Goal: Information Seeking & Learning: Learn about a topic

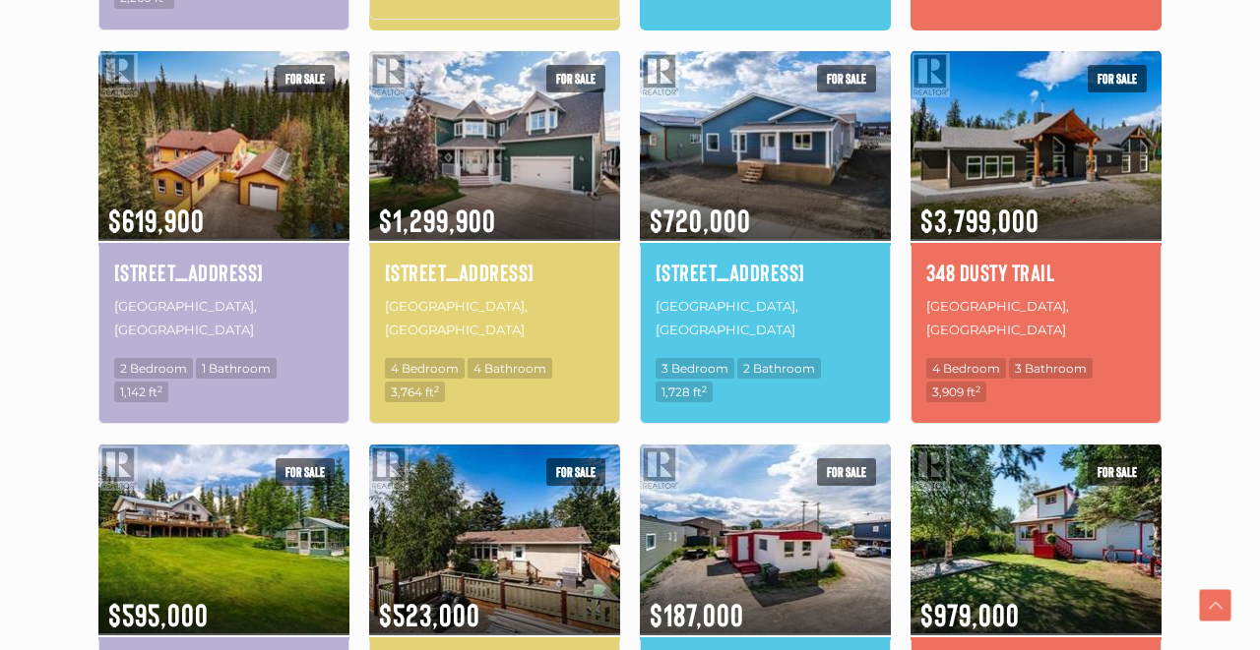
scroll to position [1085, 0]
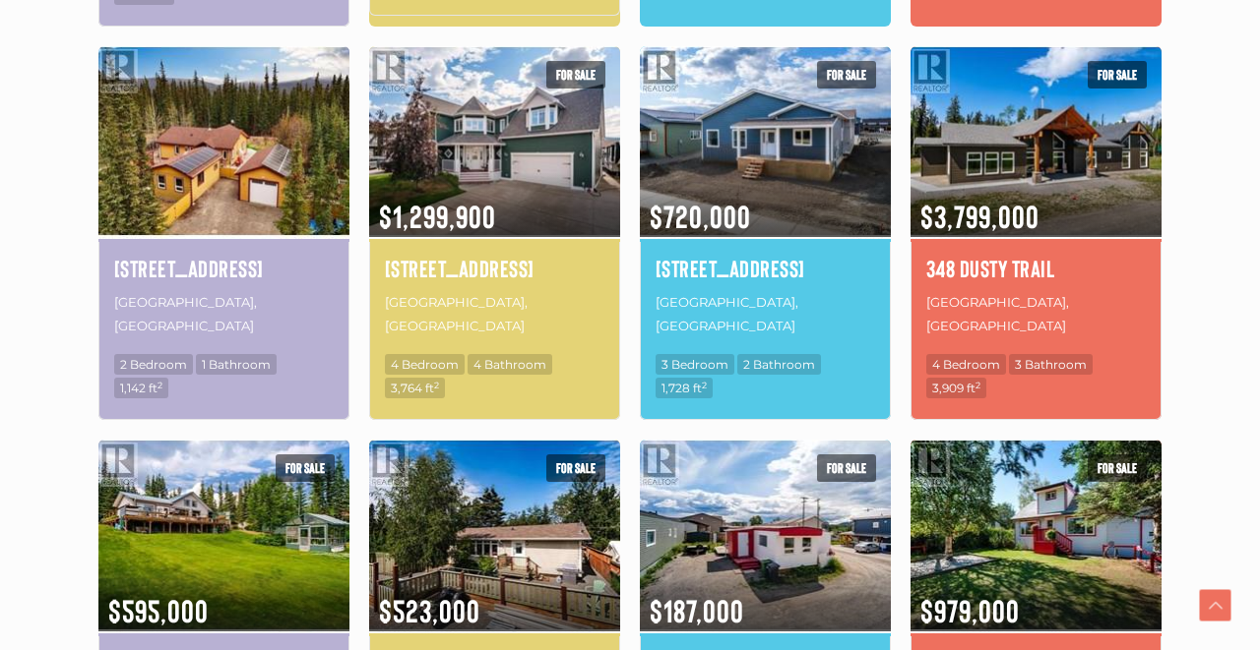
click at [261, 135] on img at bounding box center [223, 141] width 251 height 196
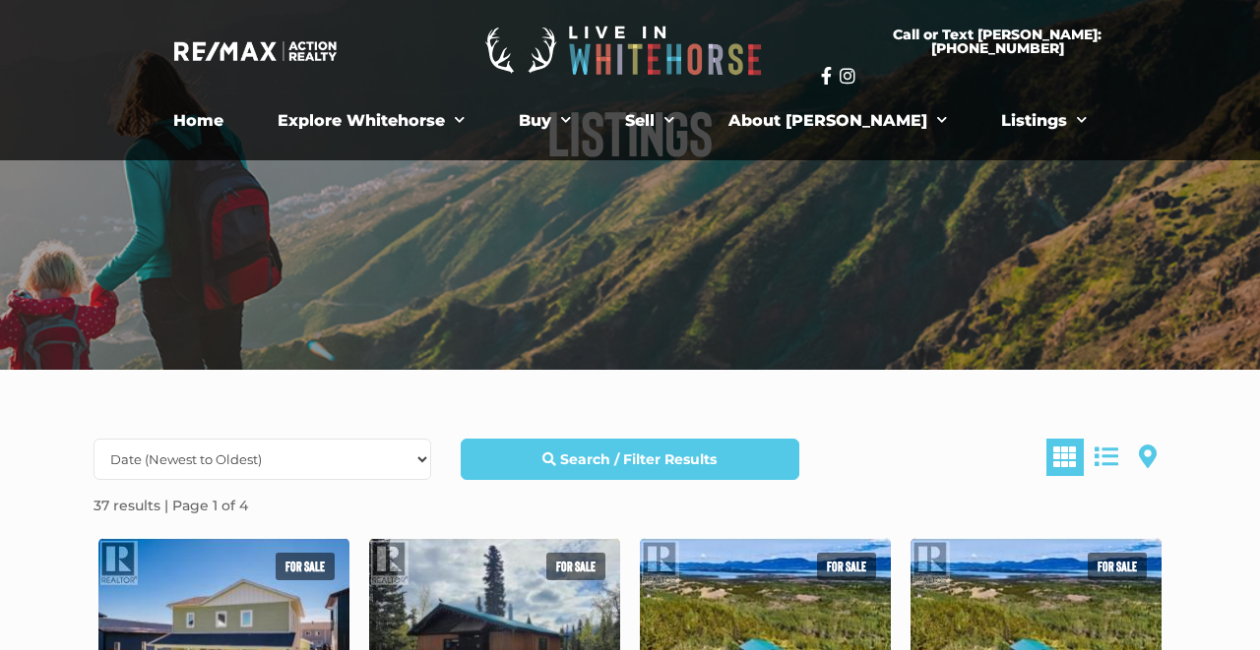
scroll to position [164, 0]
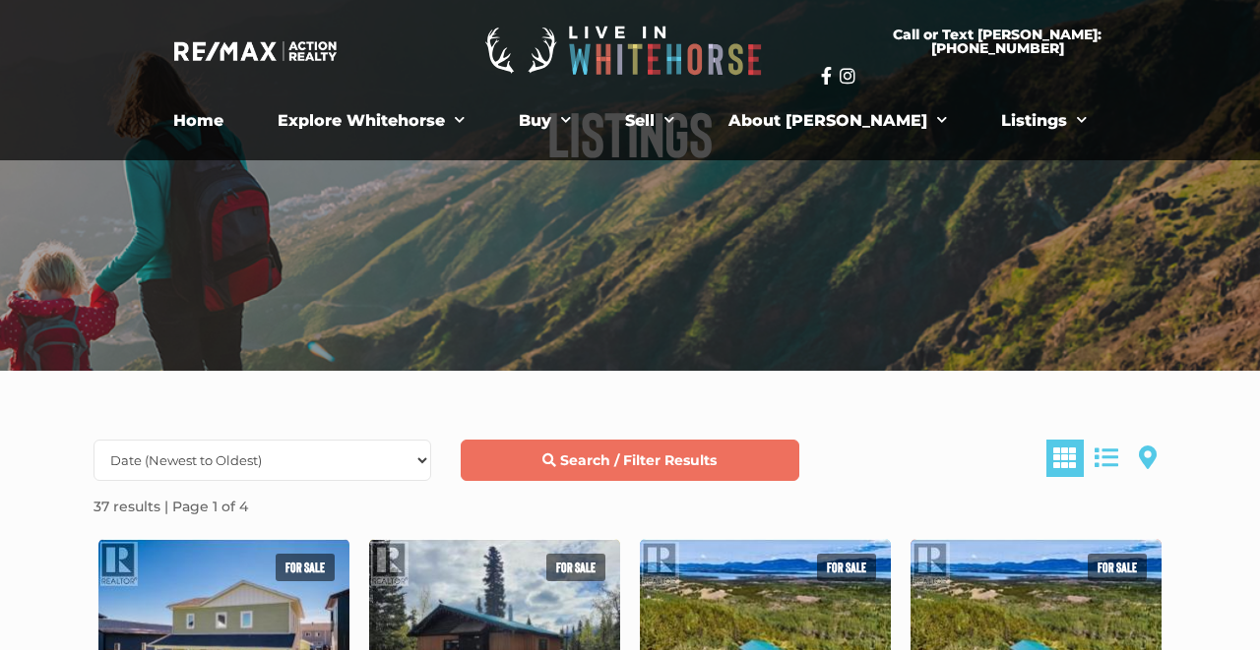
click at [749, 463] on link "Search / Filter Results" at bounding box center [630, 460] width 338 height 41
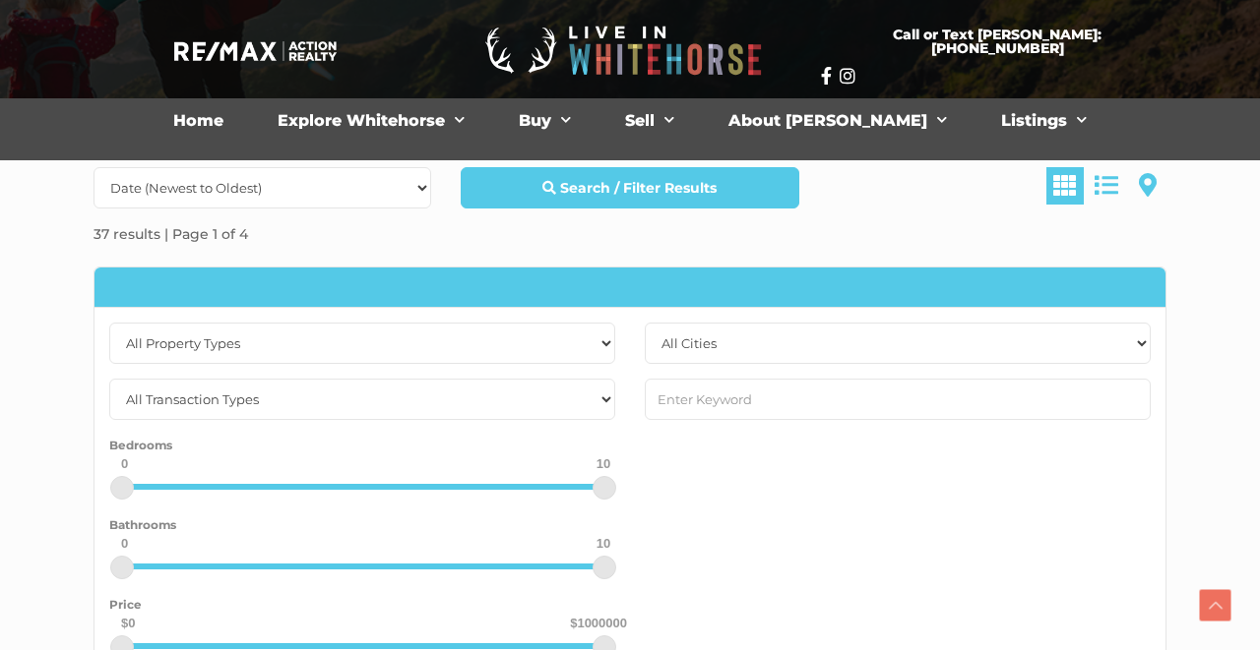
scroll to position [444, 0]
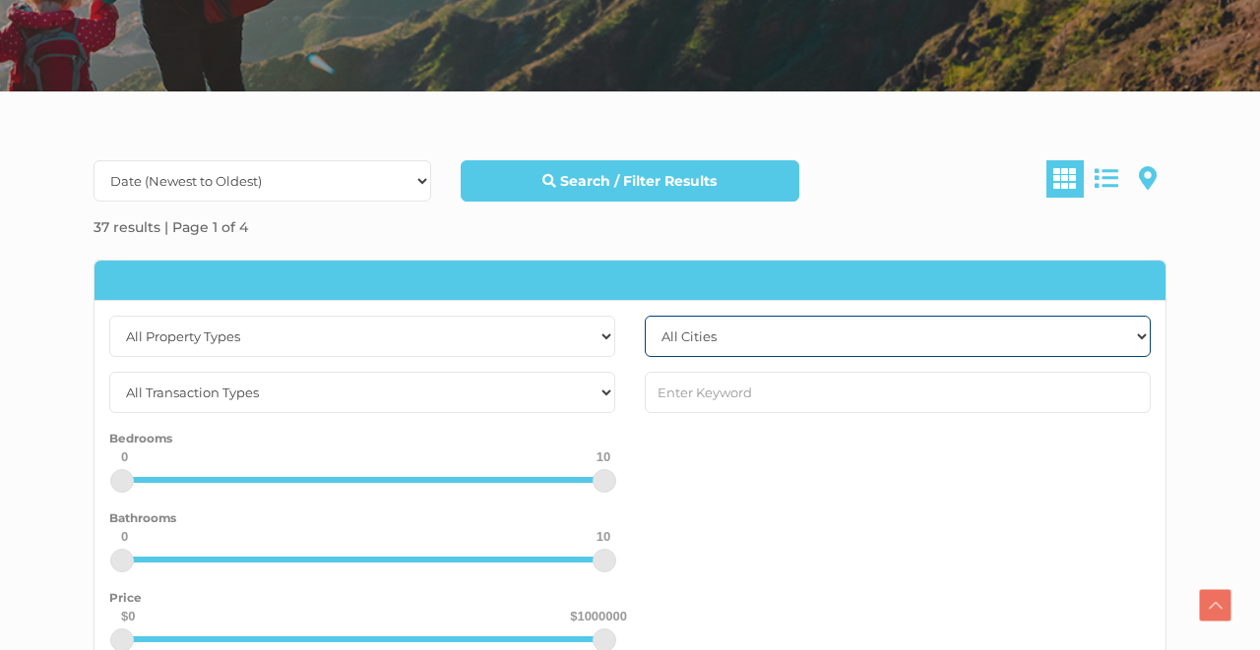
select select "whitehorse"
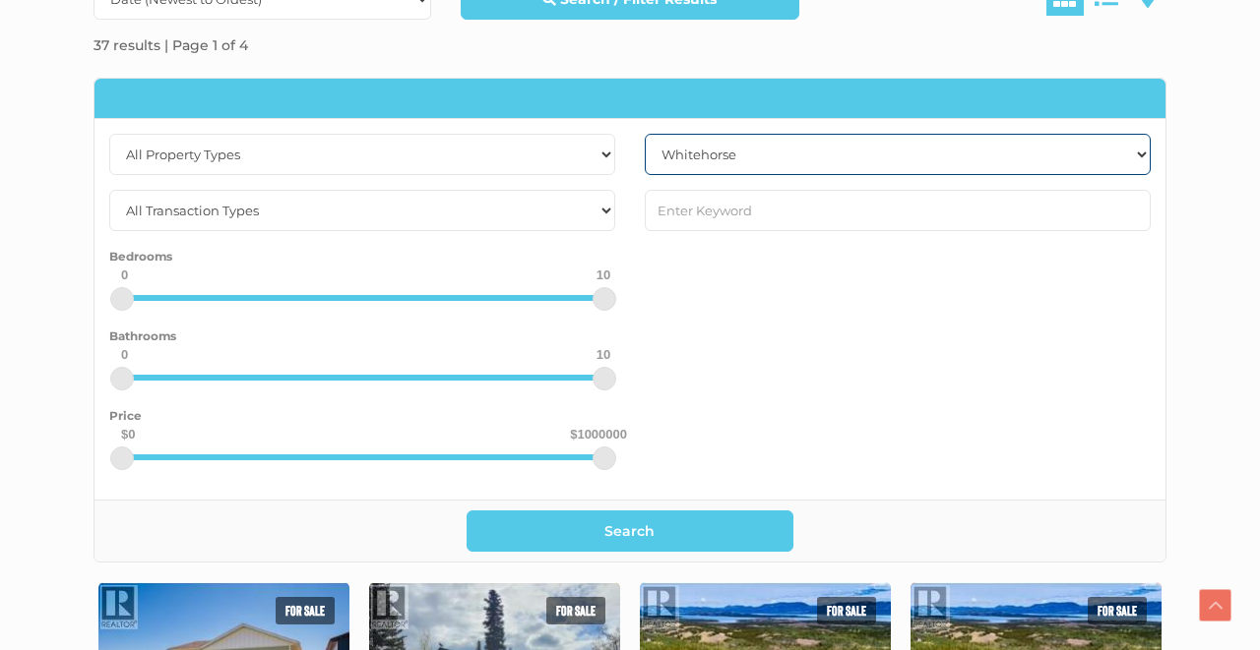
scroll to position [628, 0]
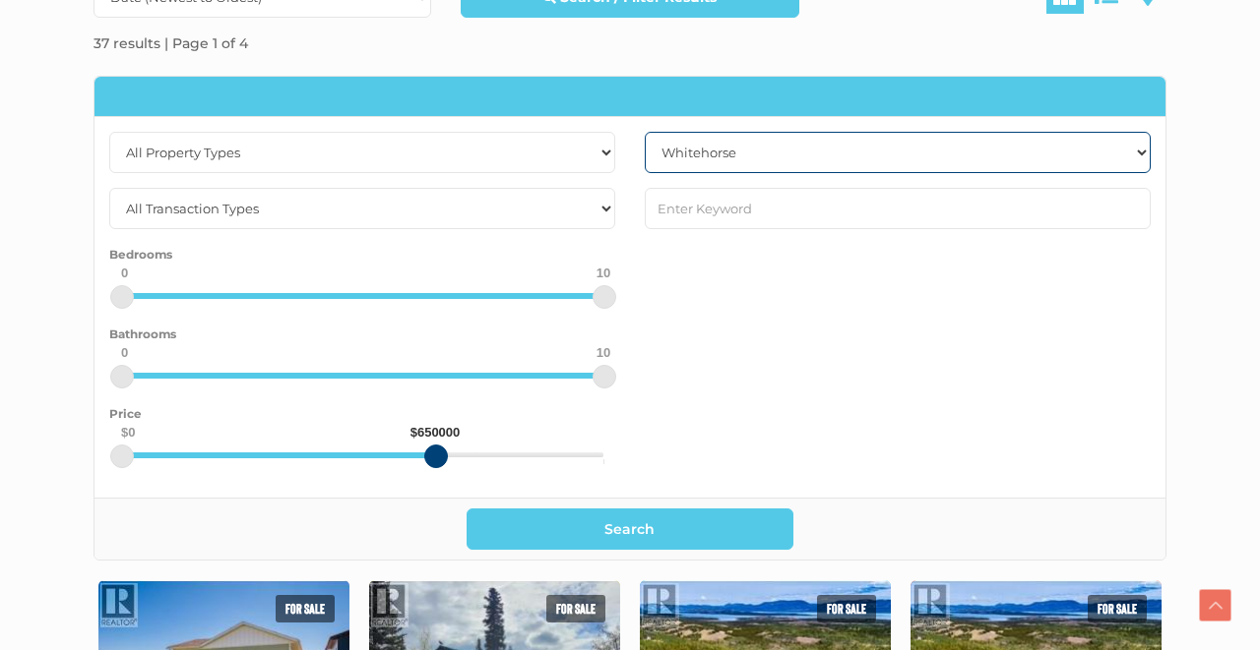
drag, startPoint x: 604, startPoint y: 456, endPoint x: 435, endPoint y: 435, distance: 170.5
click at [435, 453] on div "$0 $650000" at bounding box center [362, 455] width 482 height 5
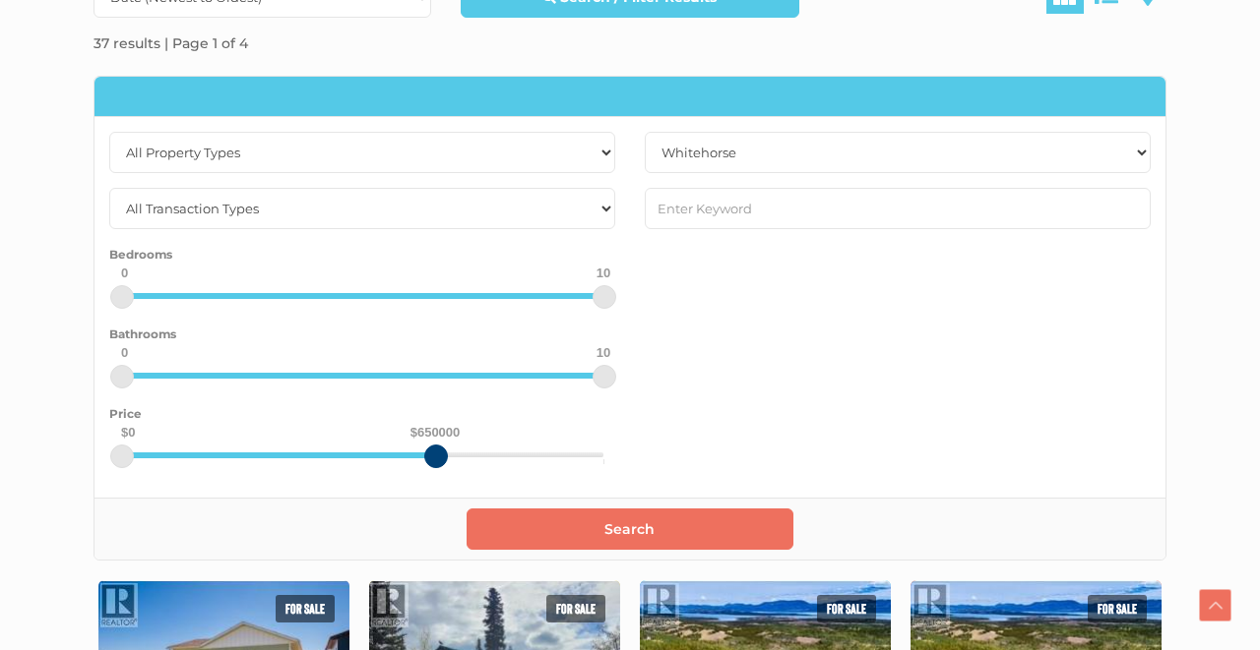
click at [688, 530] on button "Search" at bounding box center [630, 529] width 328 height 41
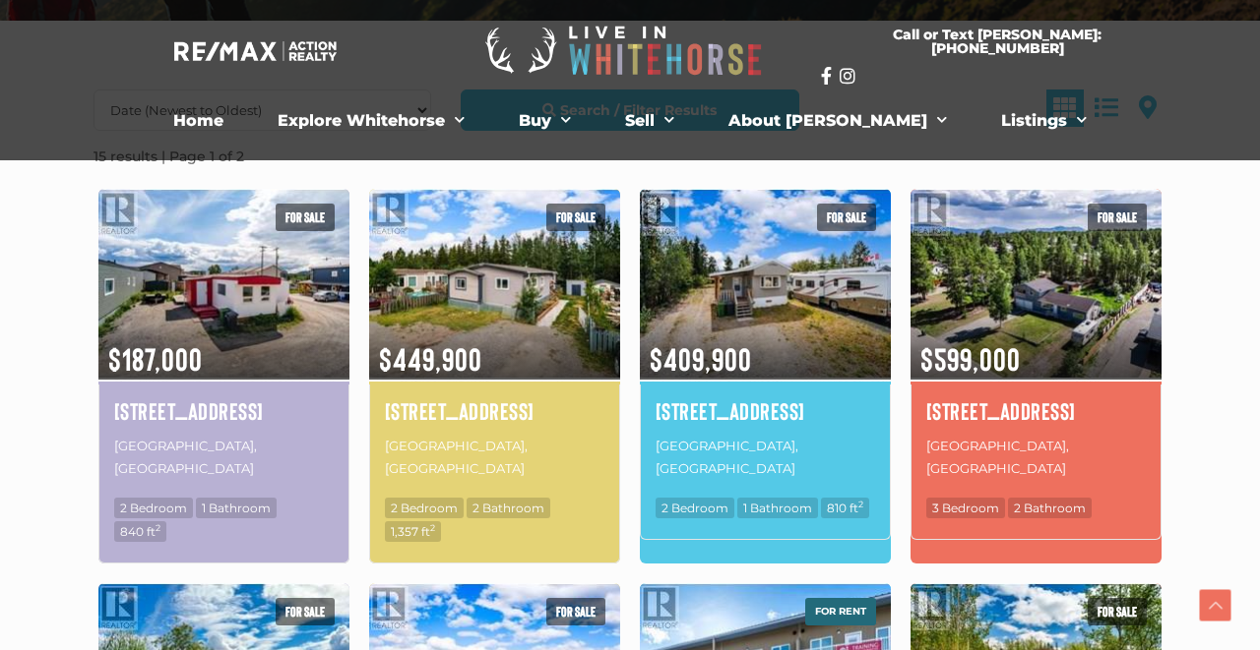
scroll to position [512, 0]
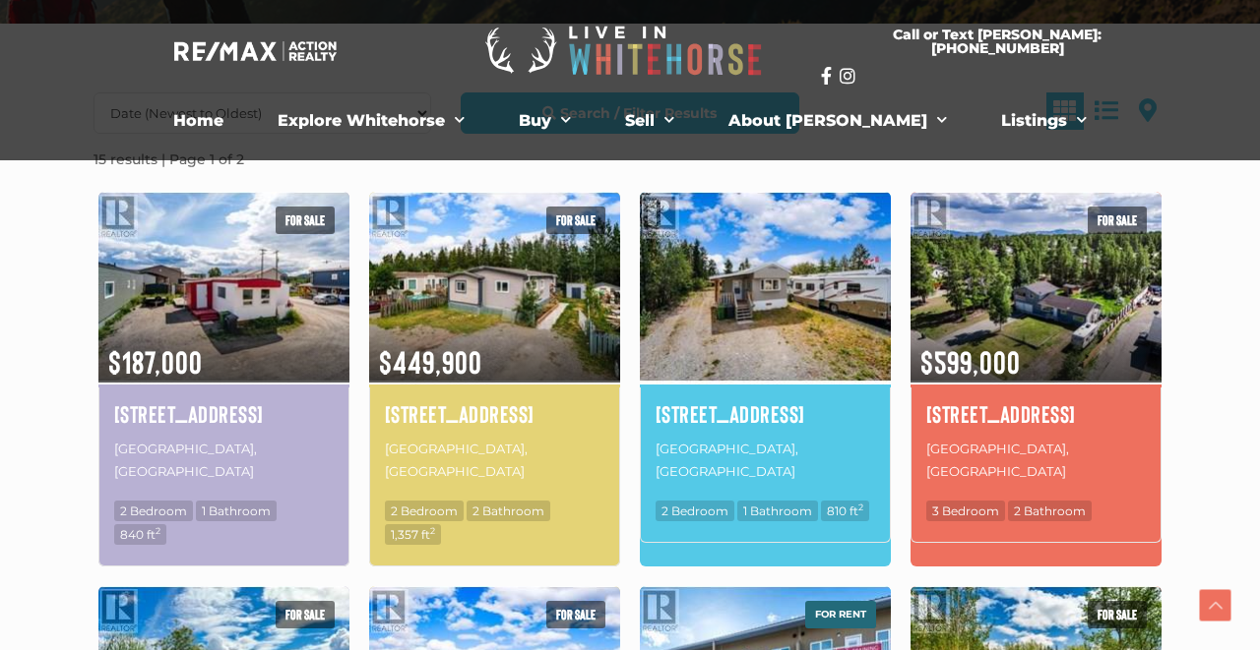
click at [758, 292] on img at bounding box center [765, 287] width 251 height 196
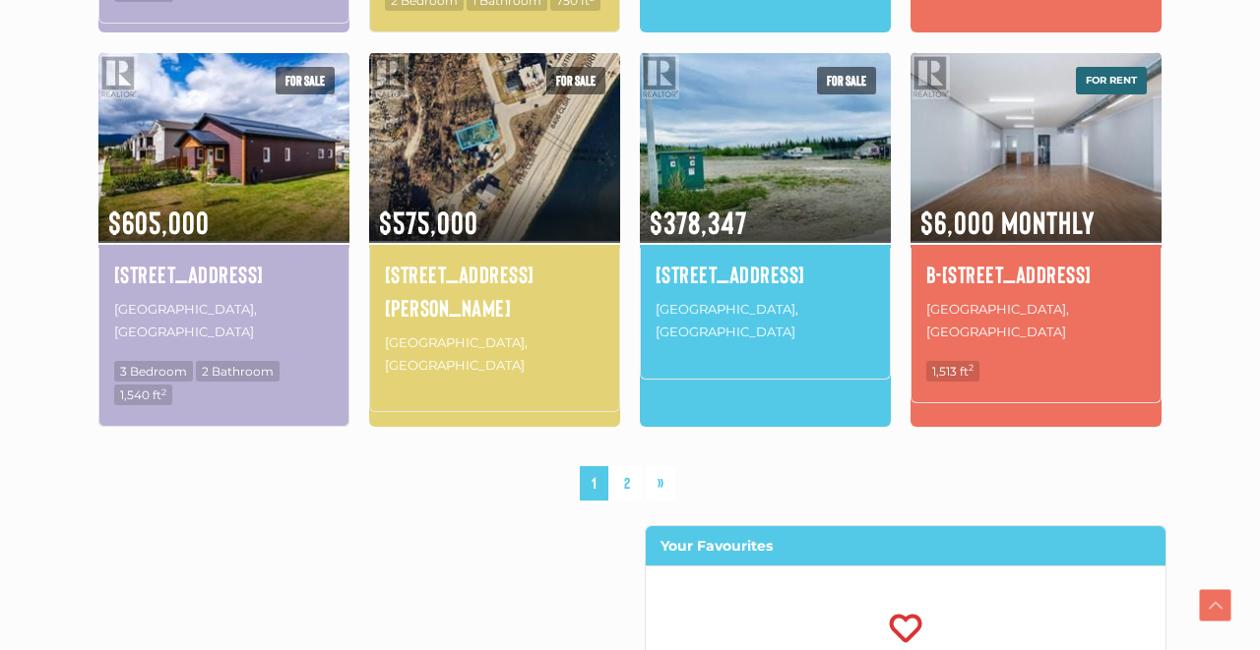
scroll to position [1461, 0]
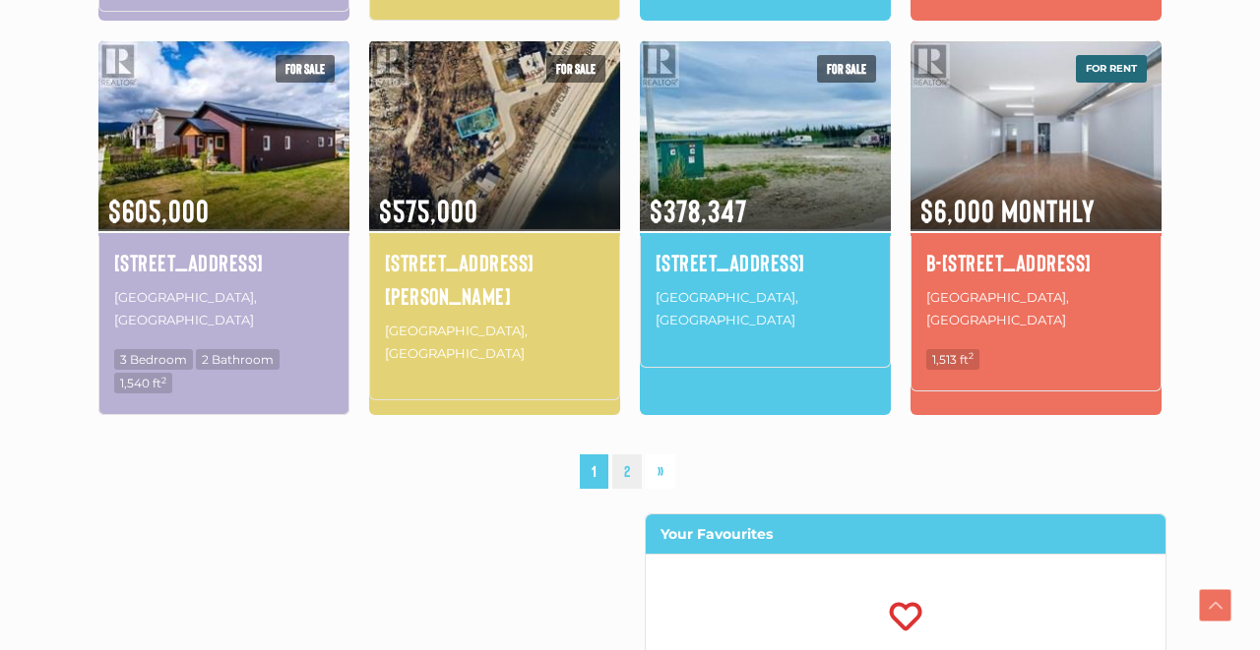
click at [628, 455] on link "2" at bounding box center [627, 472] width 30 height 34
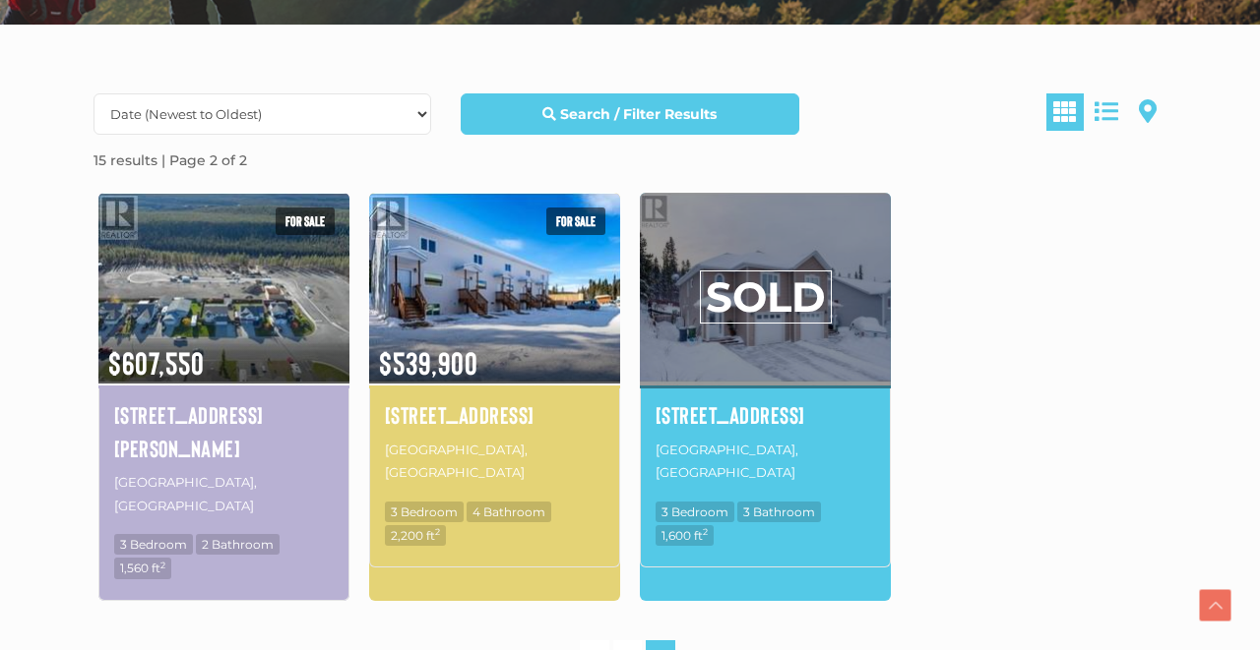
scroll to position [516, 0]
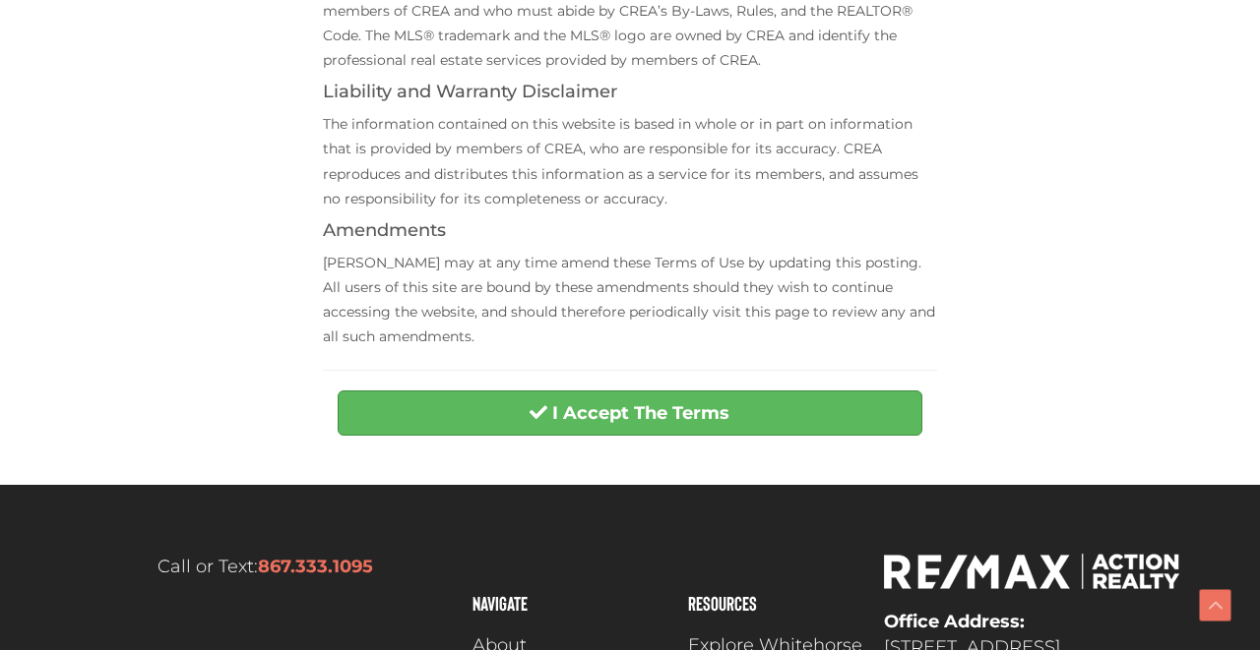
scroll to position [767, 0]
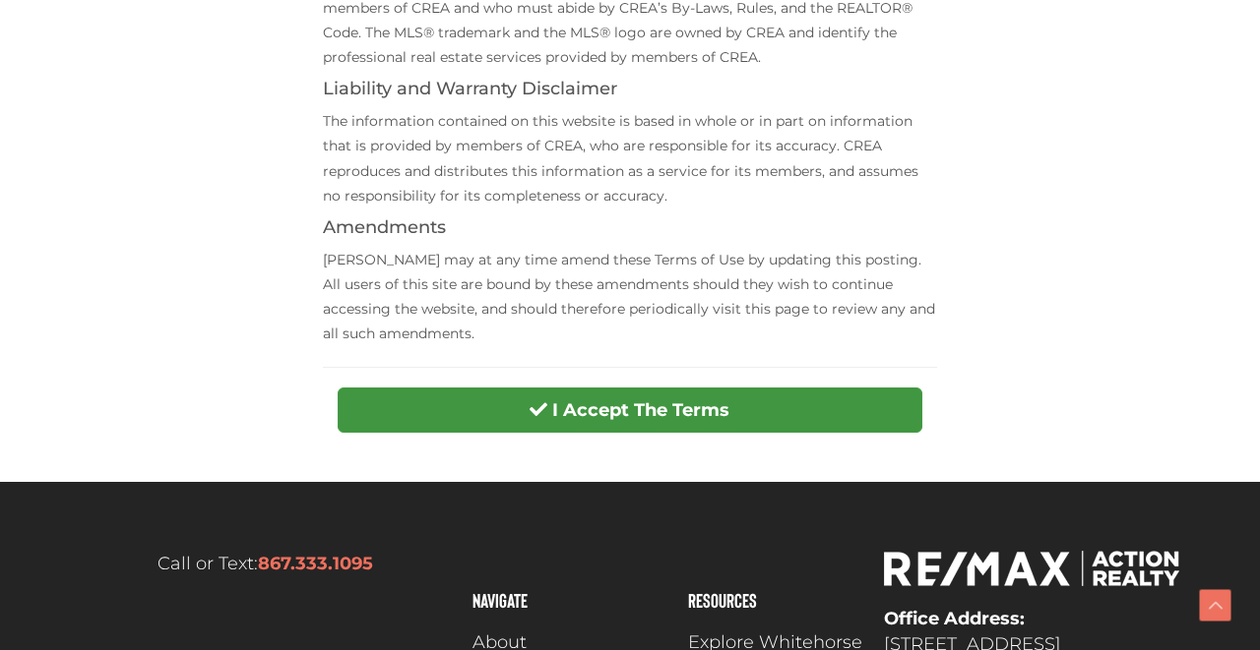
click at [649, 400] on strong "I Accept The Terms" at bounding box center [640, 411] width 177 height 22
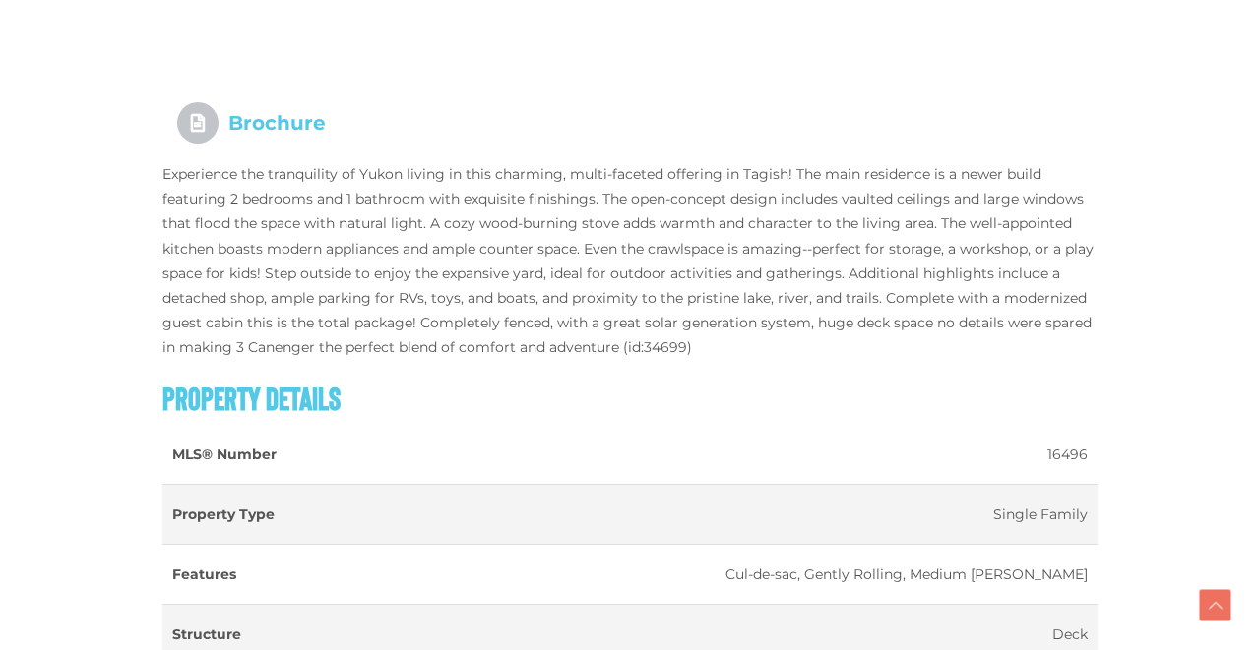
scroll to position [1995, 0]
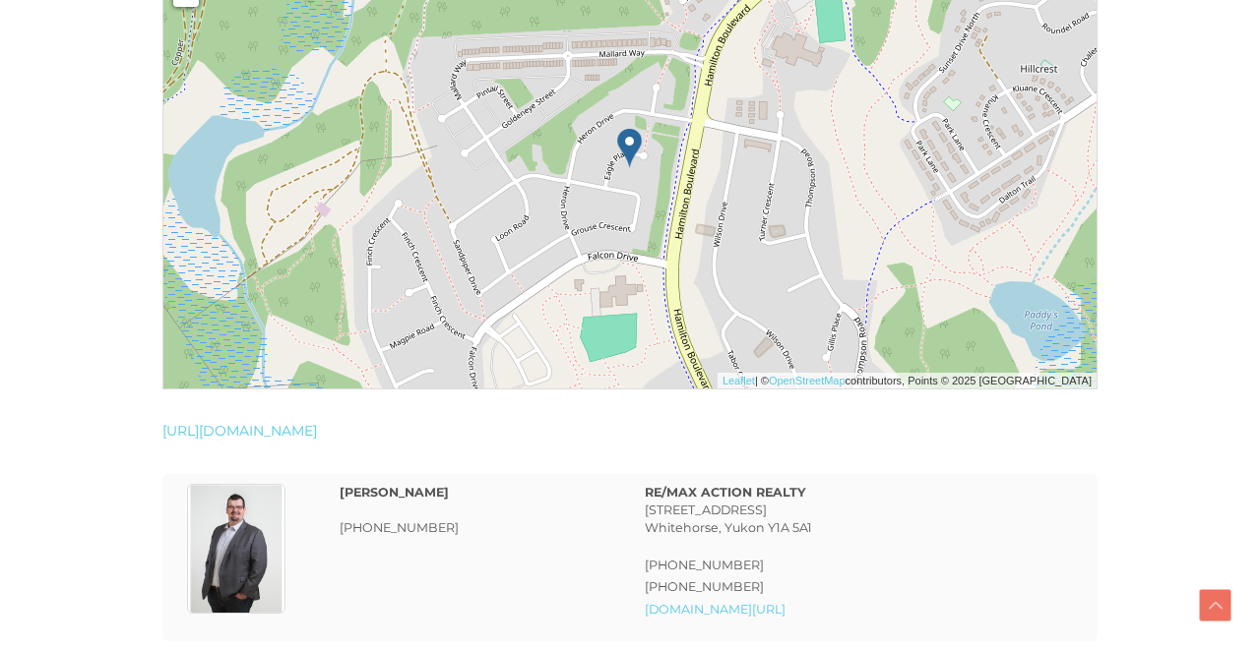
scroll to position [3730, 0]
